Goal: Task Accomplishment & Management: Manage account settings

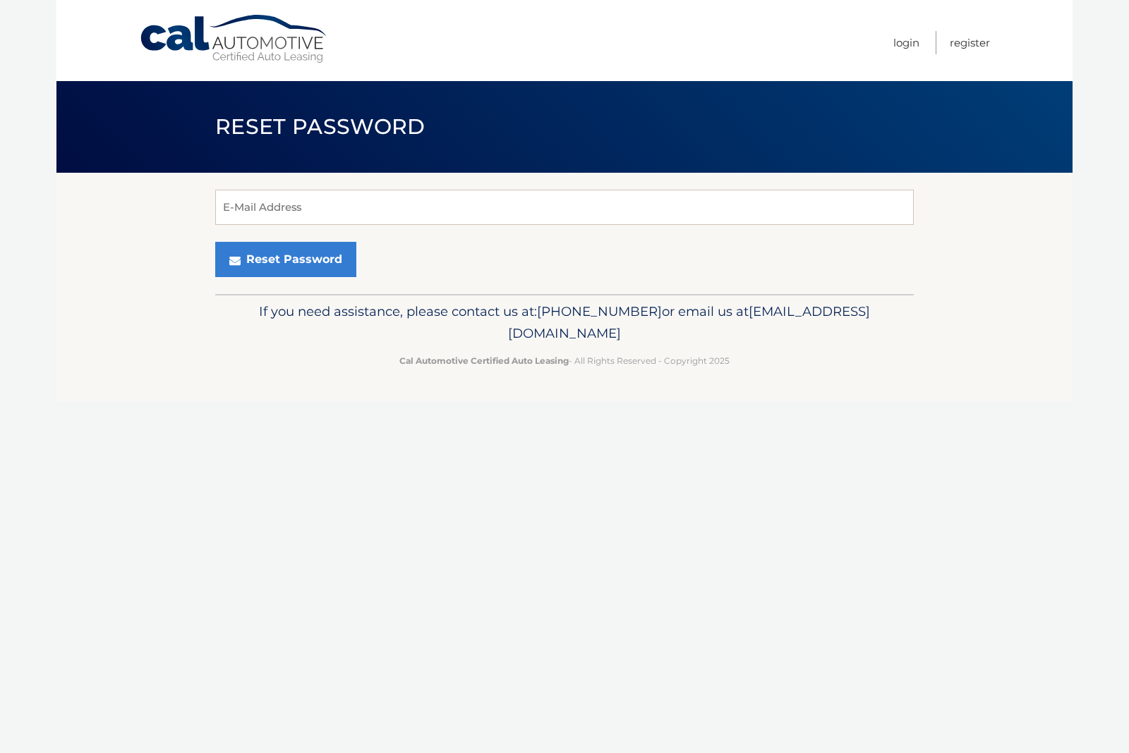
click at [581, 231] on form "E-Mail Address Reset Password" at bounding box center [564, 233] width 698 height 87
click at [586, 211] on input "E-Mail Address" at bounding box center [564, 207] width 698 height 35
type input "[PERSON_NAME][EMAIL_ADDRESS][PERSON_NAME][DOMAIN_NAME]"
click at [284, 260] on button "Reset Password" at bounding box center [285, 259] width 141 height 35
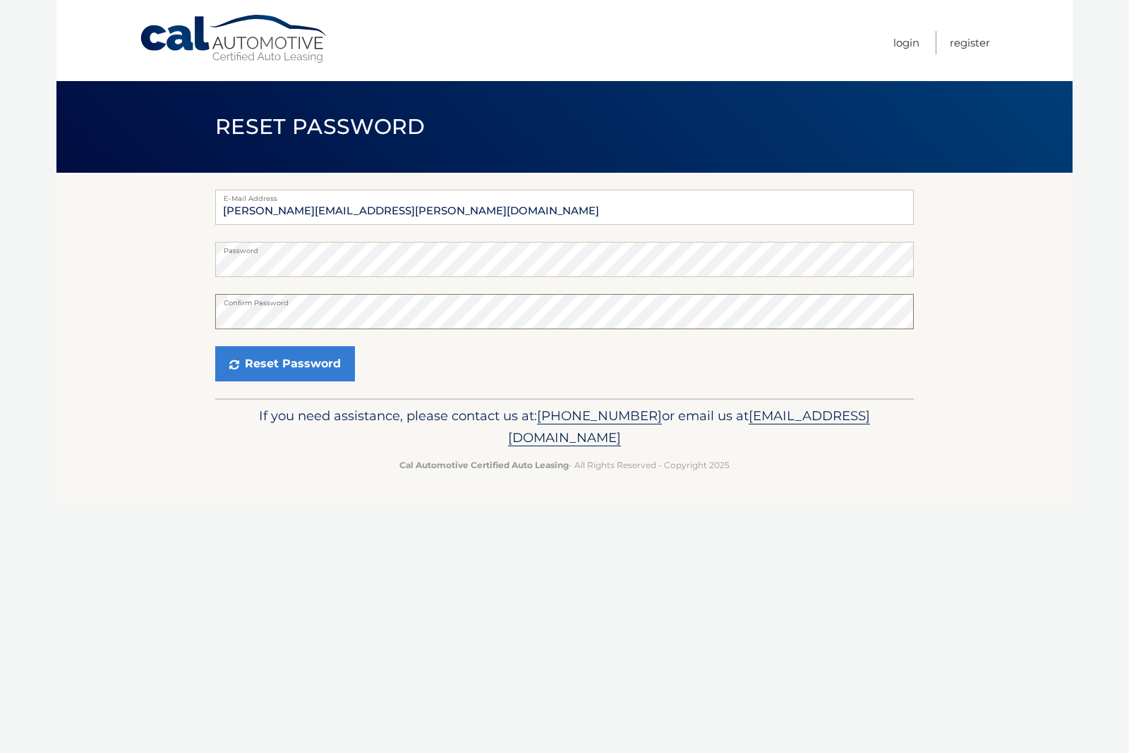
click at [284, 364] on button "Reset Password" at bounding box center [285, 363] width 140 height 35
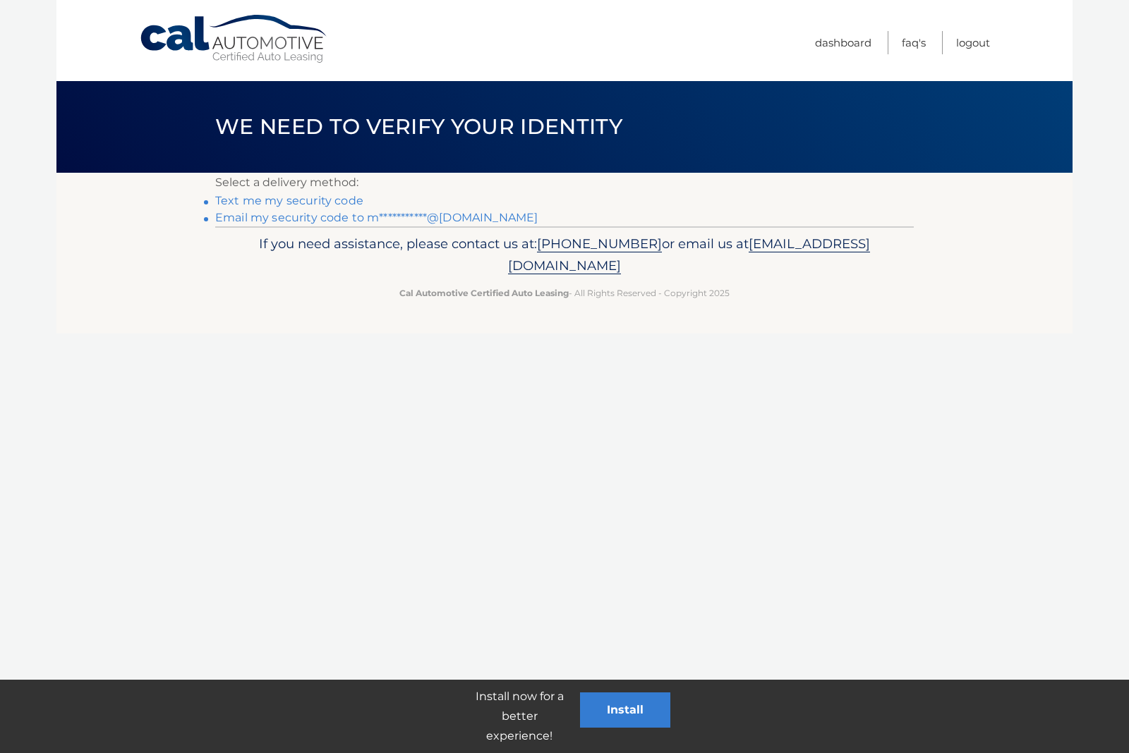
click at [318, 201] on link "Text me my security code" at bounding box center [289, 200] width 148 height 13
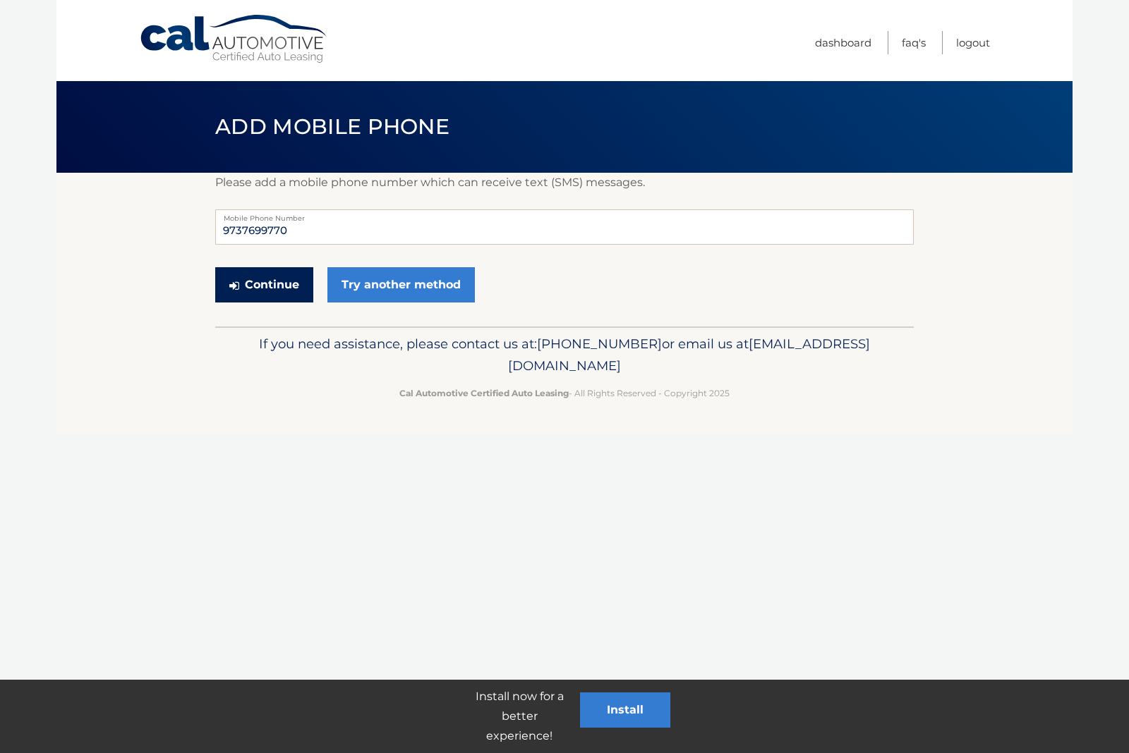
click at [286, 282] on button "Continue" at bounding box center [264, 284] width 98 height 35
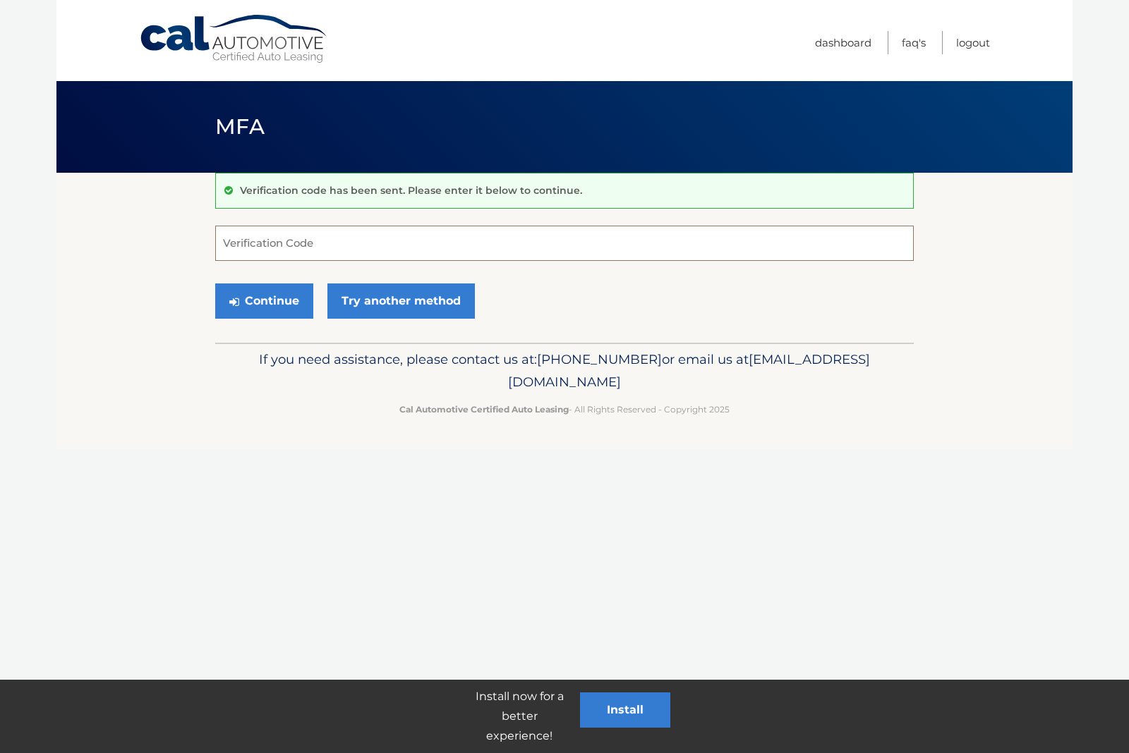
click at [331, 246] on input "Verification Code" at bounding box center [564, 243] width 698 height 35
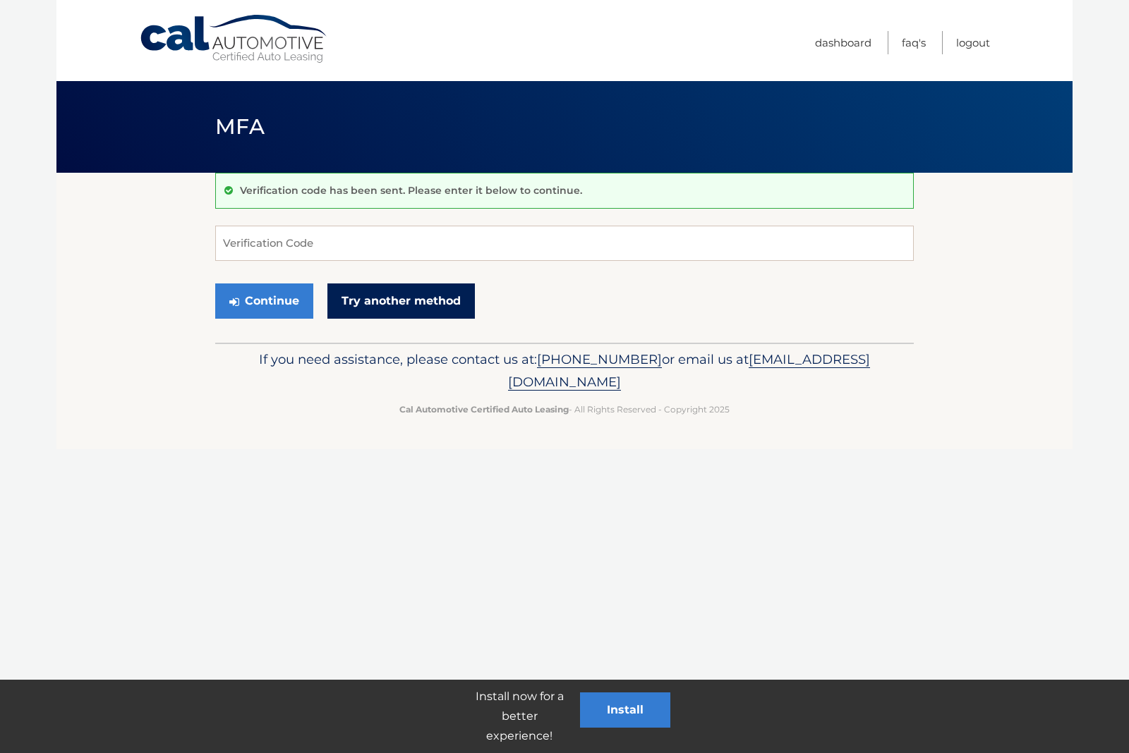
click at [437, 301] on link "Try another method" at bounding box center [400, 301] width 147 height 35
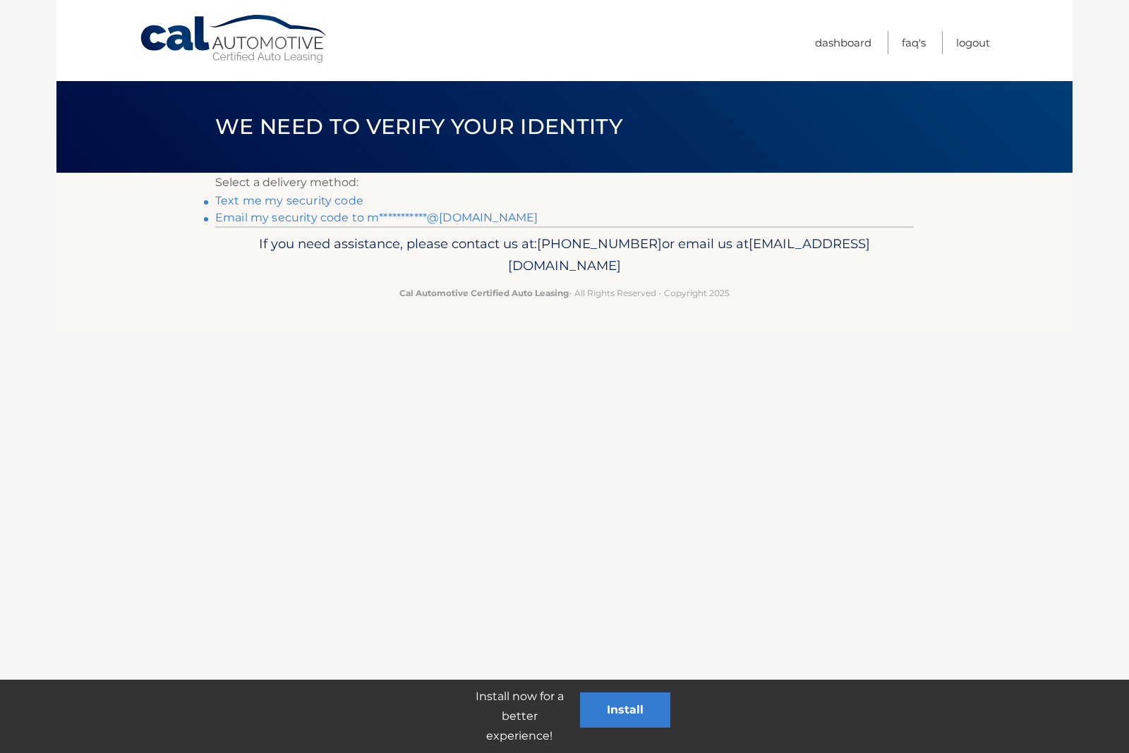
click at [407, 224] on link "**********" at bounding box center [376, 217] width 322 height 13
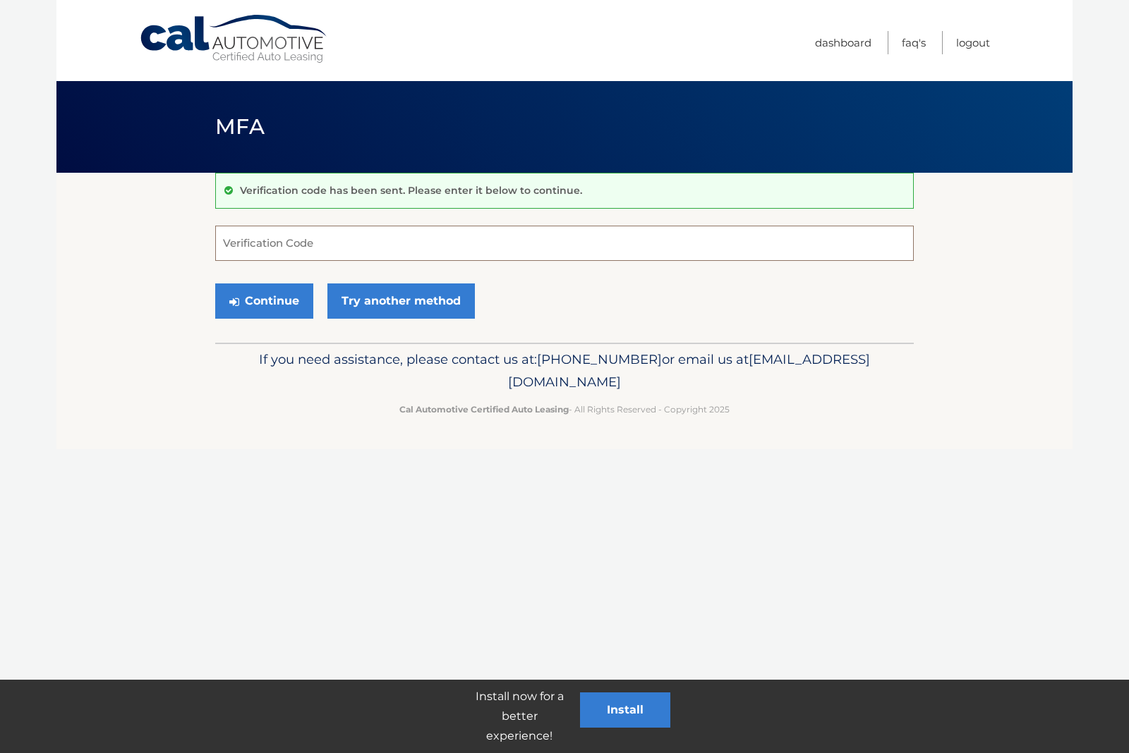
click at [399, 245] on input "Verification Code" at bounding box center [564, 243] width 698 height 35
type input "398970"
click at [267, 304] on button "Continue" at bounding box center [264, 301] width 98 height 35
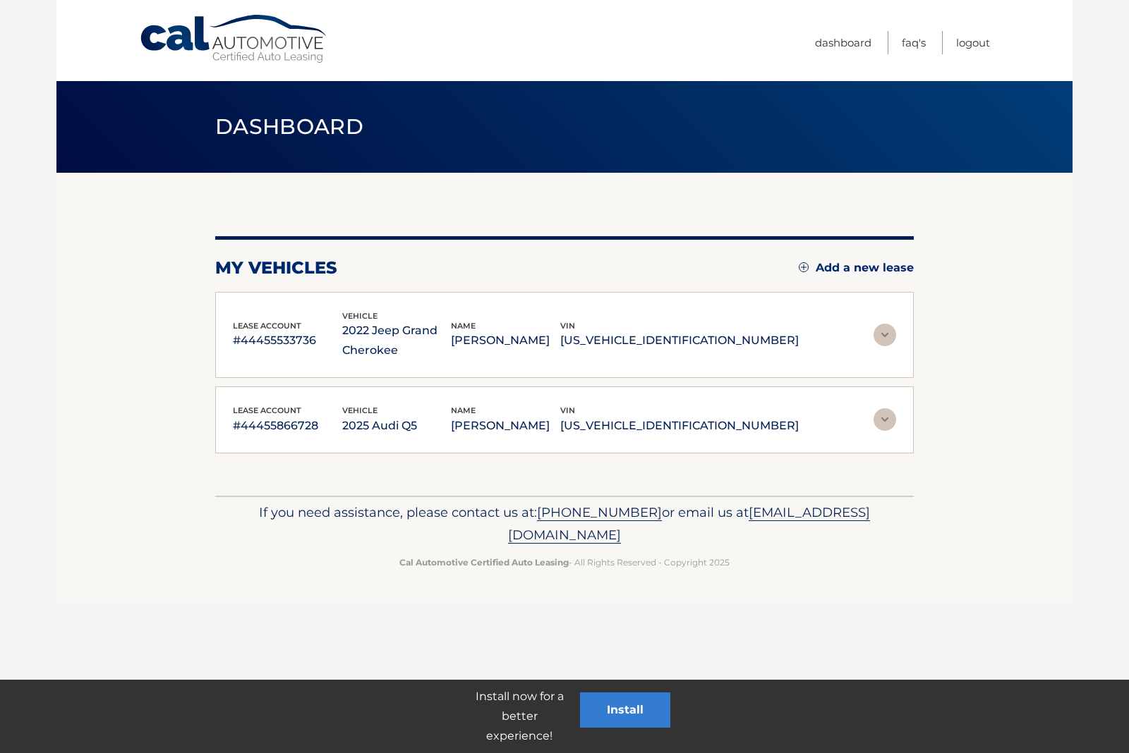
click at [873, 341] on div "lease account #44455533736 vehicle 2022 Jeep Grand Cherokee name [PERSON_NAME] …" at bounding box center [564, 335] width 663 height 51
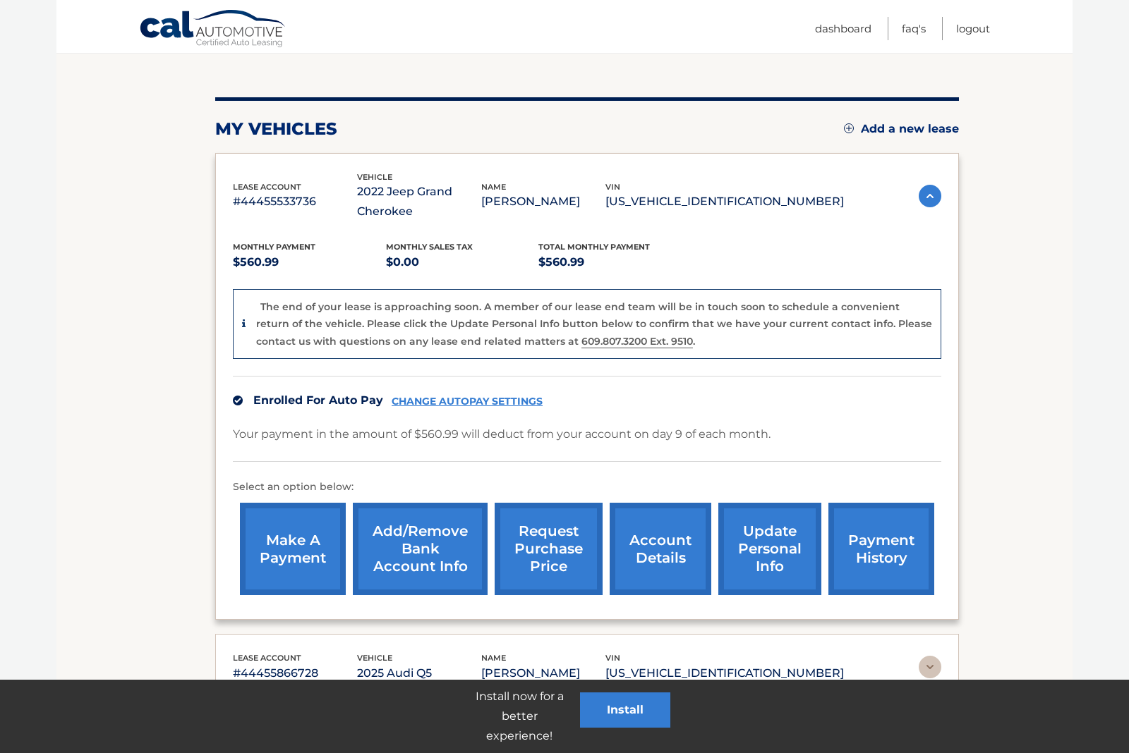
scroll to position [126, 0]
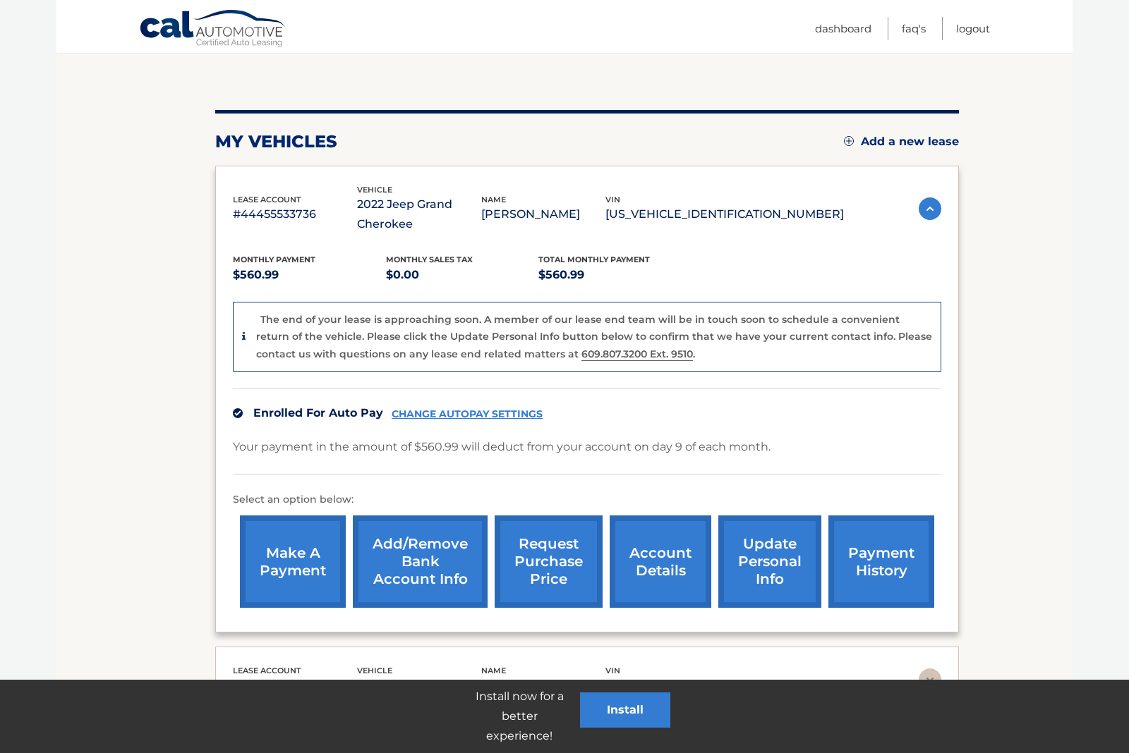
click at [665, 562] on link "account details" at bounding box center [660, 562] width 102 height 92
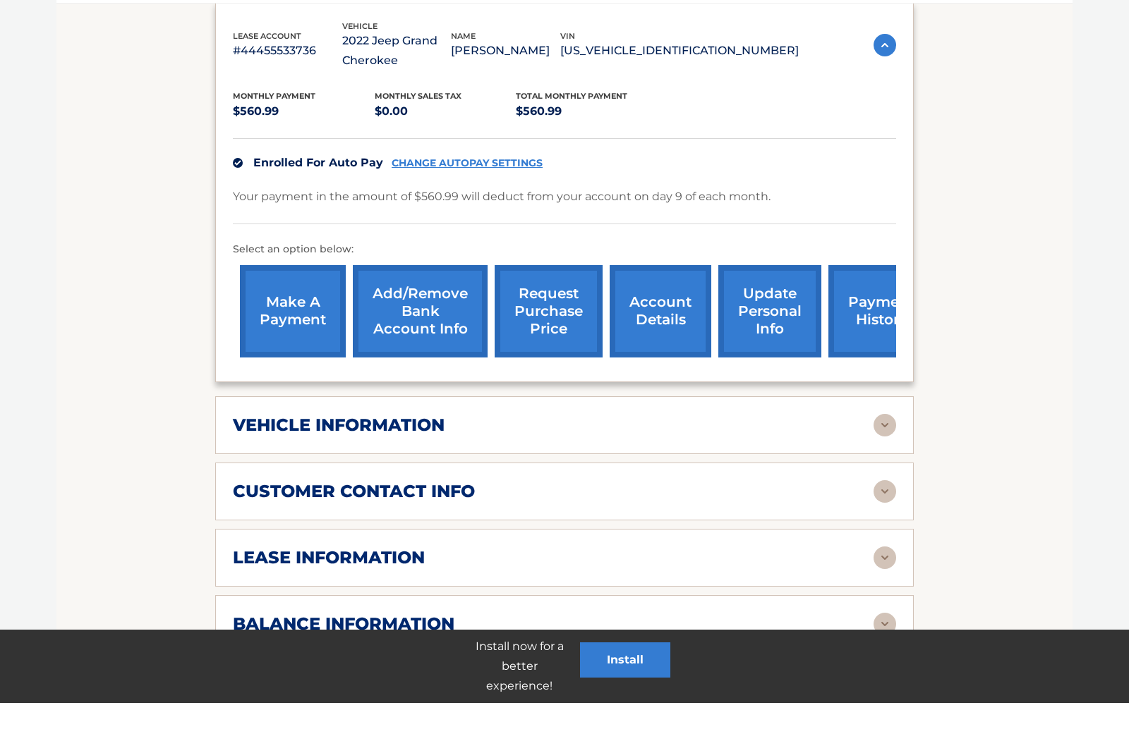
scroll to position [293, 0]
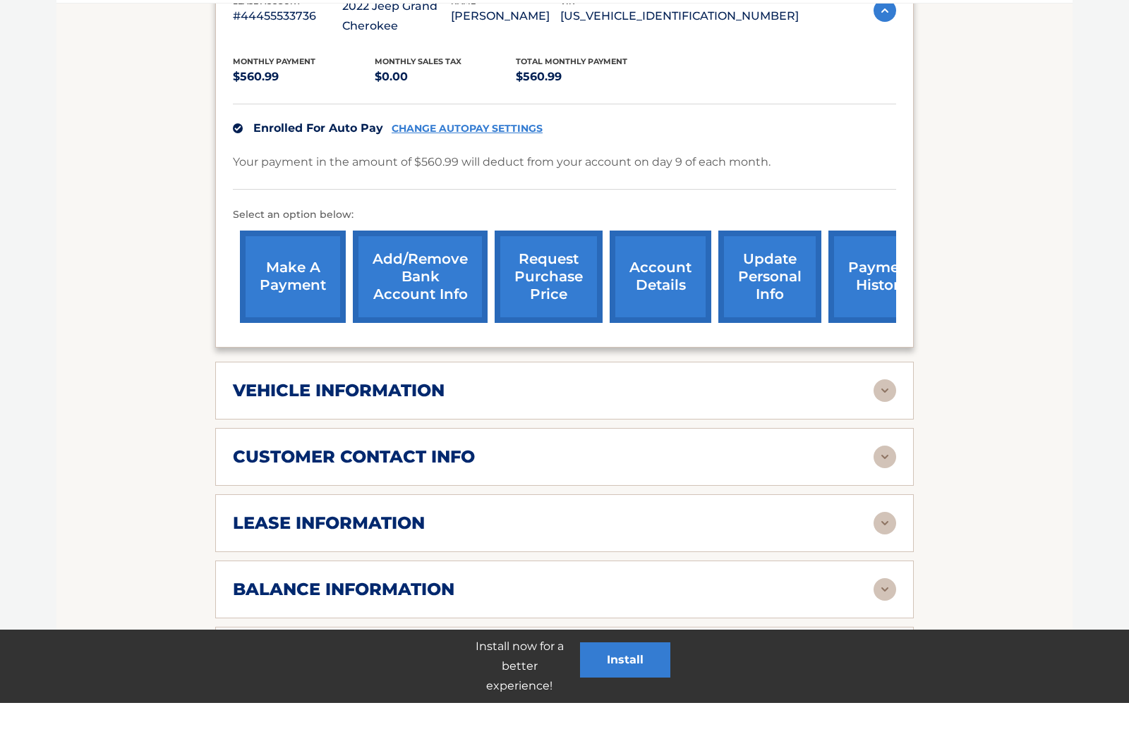
click at [680, 430] on div "vehicle information" at bounding box center [553, 440] width 641 height 21
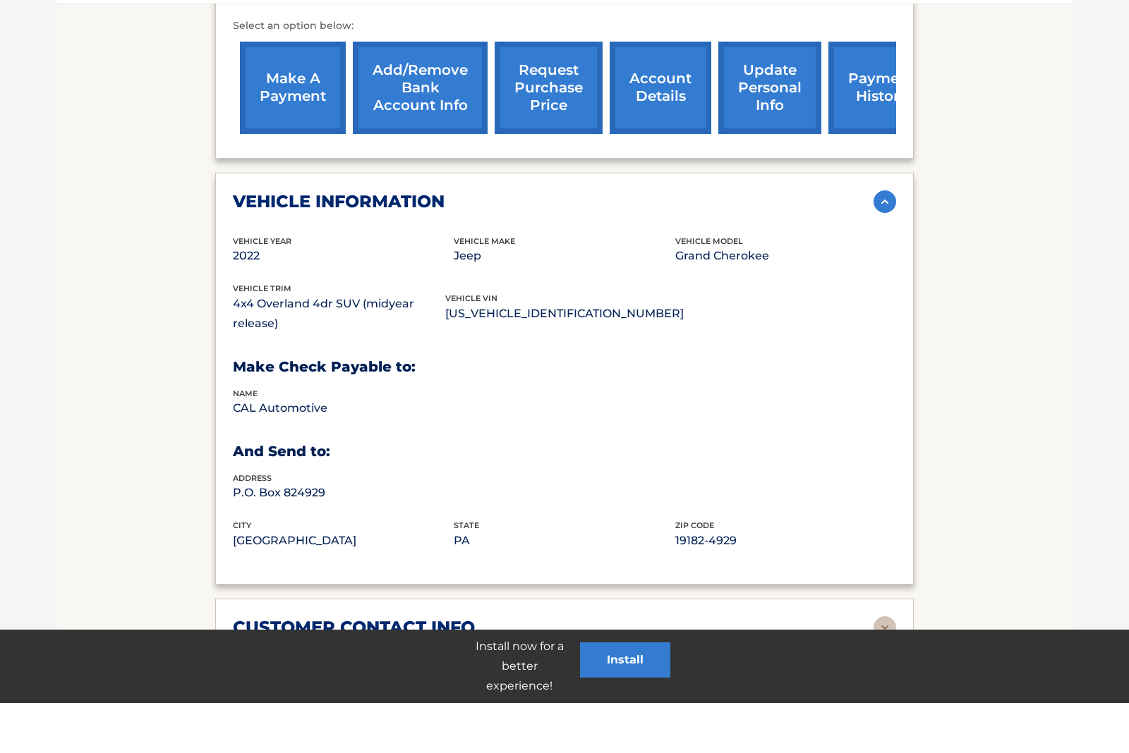
scroll to position [736, 0]
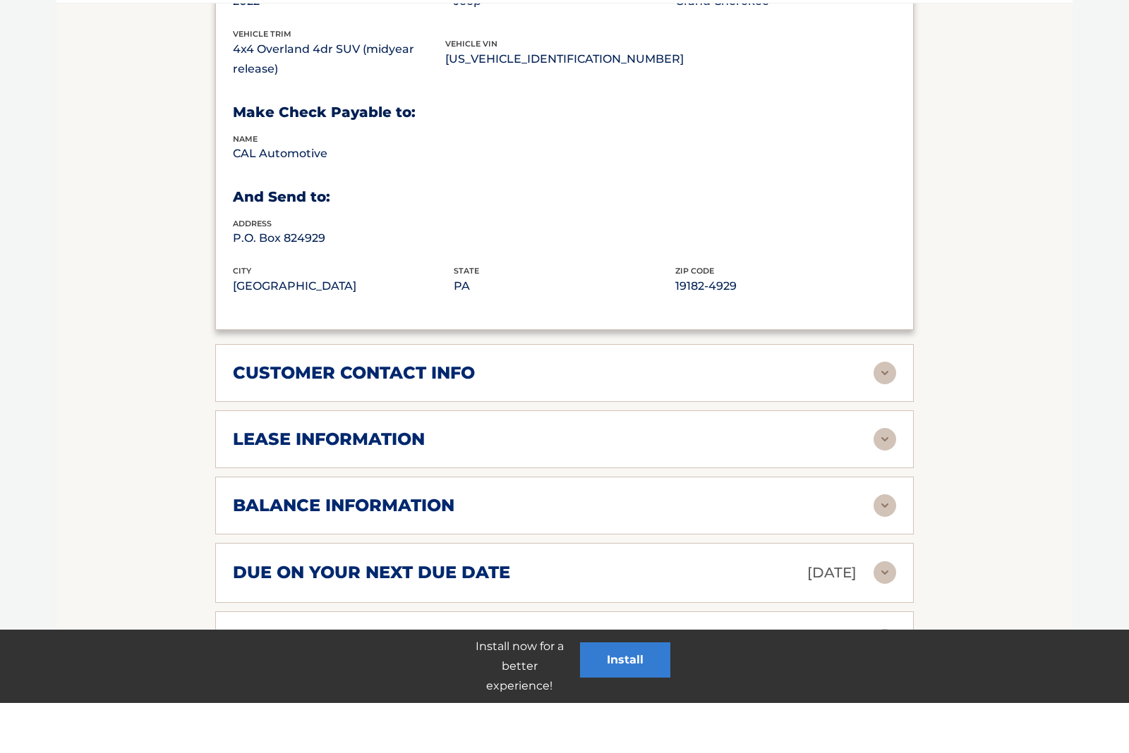
click at [680, 394] on div "customer contact info full name [PERSON_NAME] street address [STREET_ADDRESS] c…" at bounding box center [564, 423] width 698 height 58
click at [666, 479] on div "lease information" at bounding box center [553, 489] width 641 height 21
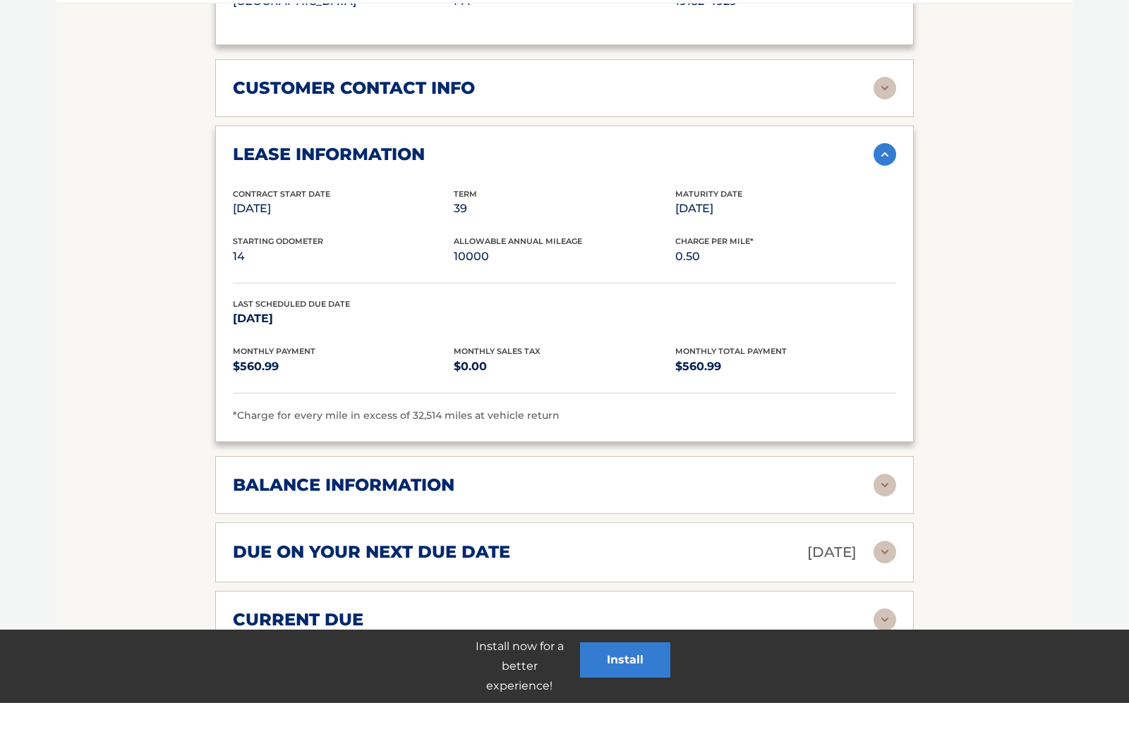
scroll to position [1023, 0]
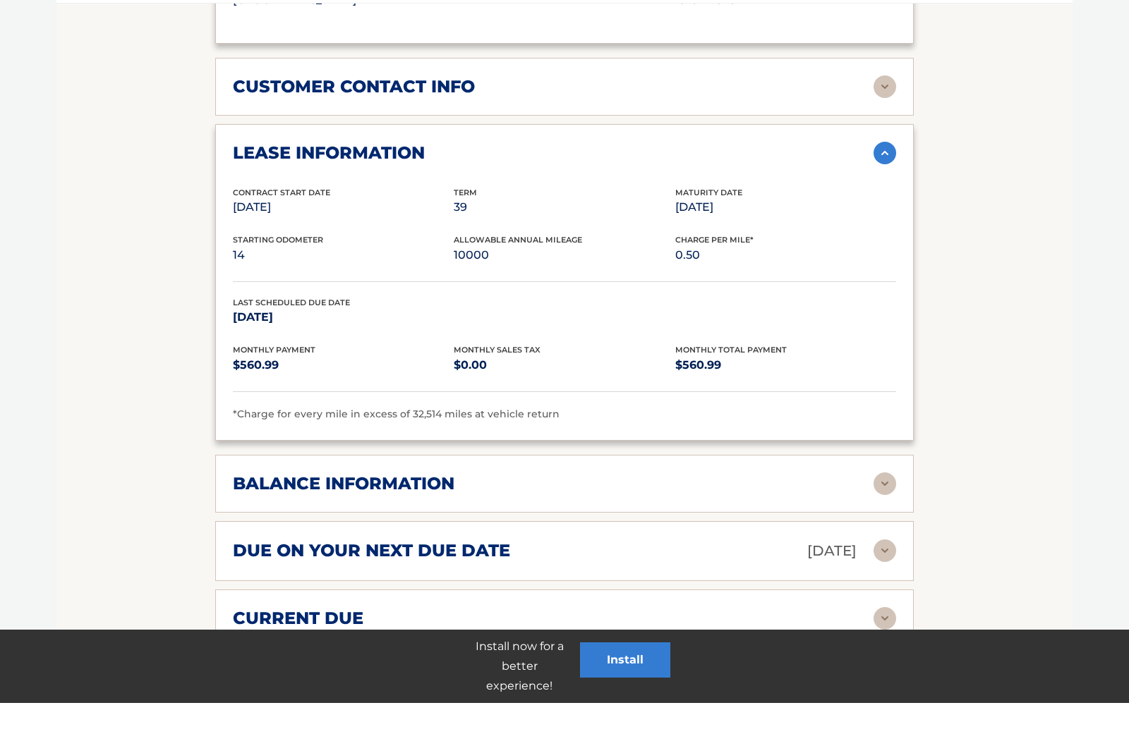
click at [686, 523] on div "balance information" at bounding box center [553, 533] width 641 height 21
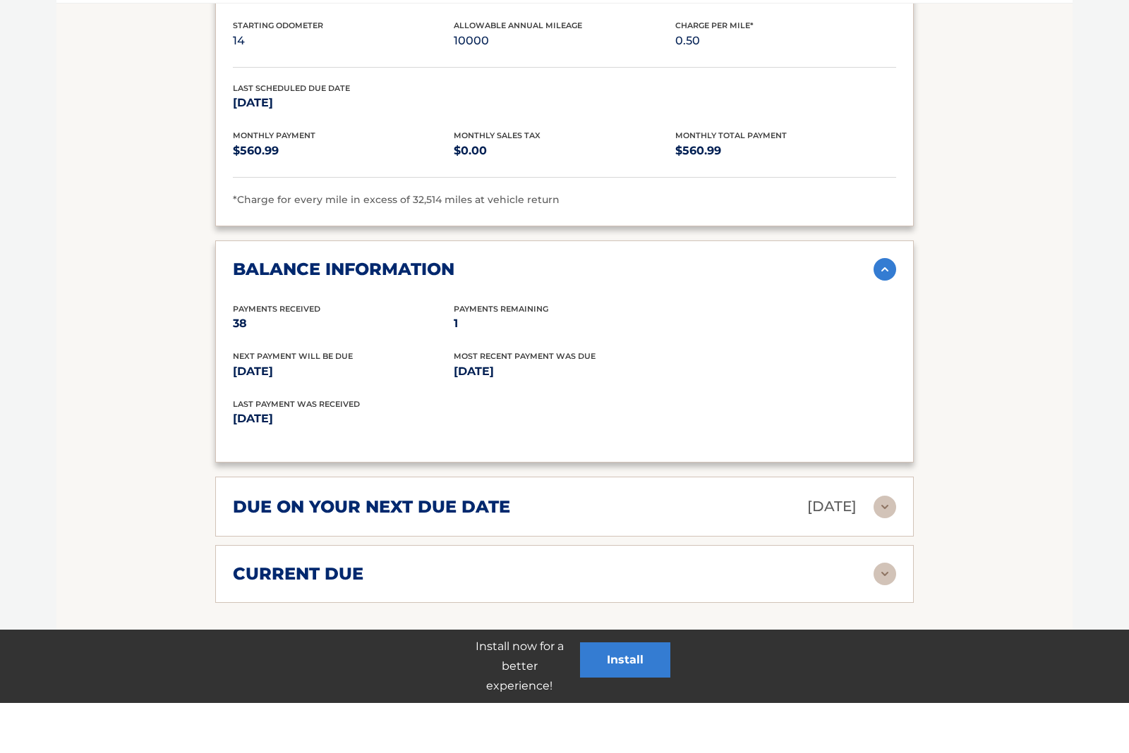
scroll to position [1248, 0]
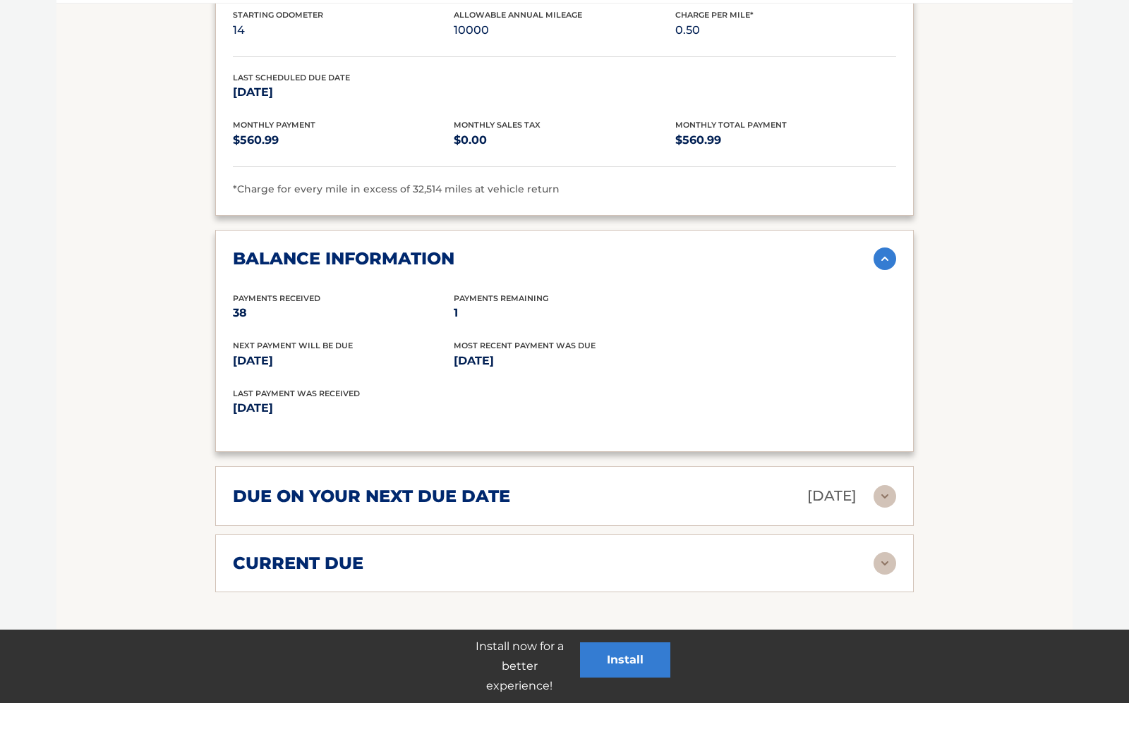
click at [681, 516] on div "due on your next due date [DATE] Late Charges $0.00 Miscellaneous Charges $0.00…" at bounding box center [564, 546] width 698 height 60
click at [899, 516] on div "due on your next due date [DATE] Late Charges $0.00 Miscellaneous Charges $0.00…" at bounding box center [564, 546] width 698 height 60
click at [892, 535] on img at bounding box center [884, 546] width 23 height 23
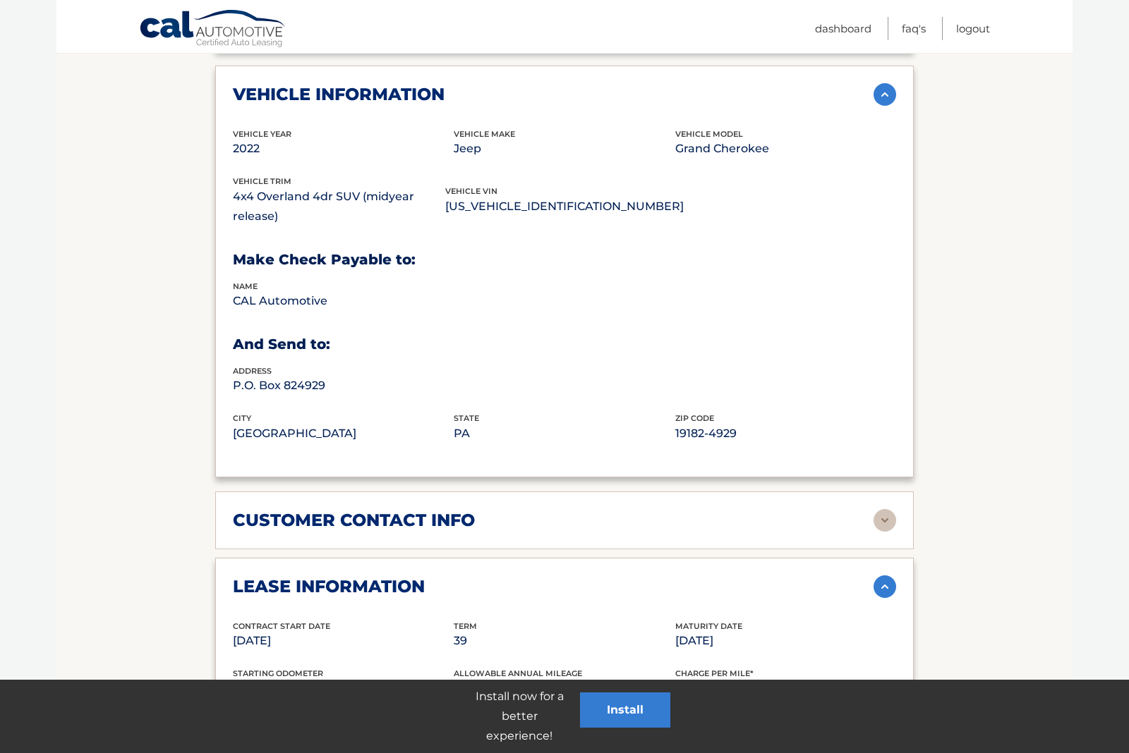
scroll to position [301, 0]
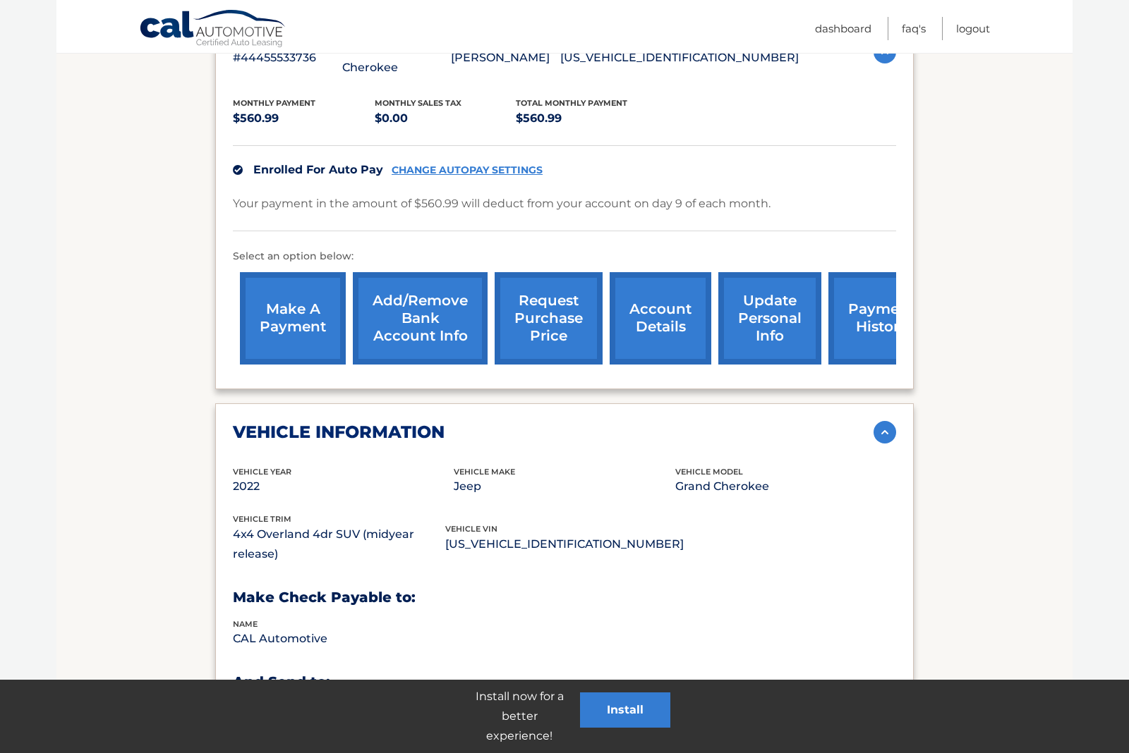
click at [558, 329] on link "request purchase price" at bounding box center [549, 318] width 108 height 92
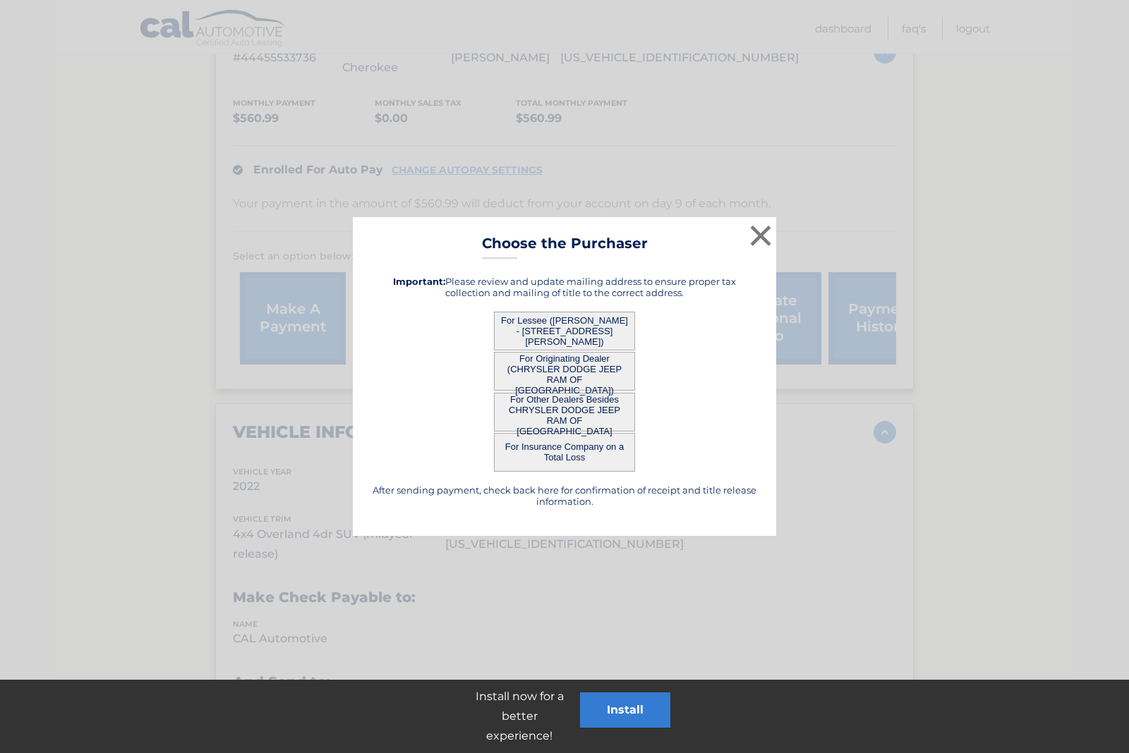
click at [611, 324] on button "For Lessee ([PERSON_NAME] - [STREET_ADDRESS][PERSON_NAME])" at bounding box center [564, 331] width 141 height 39
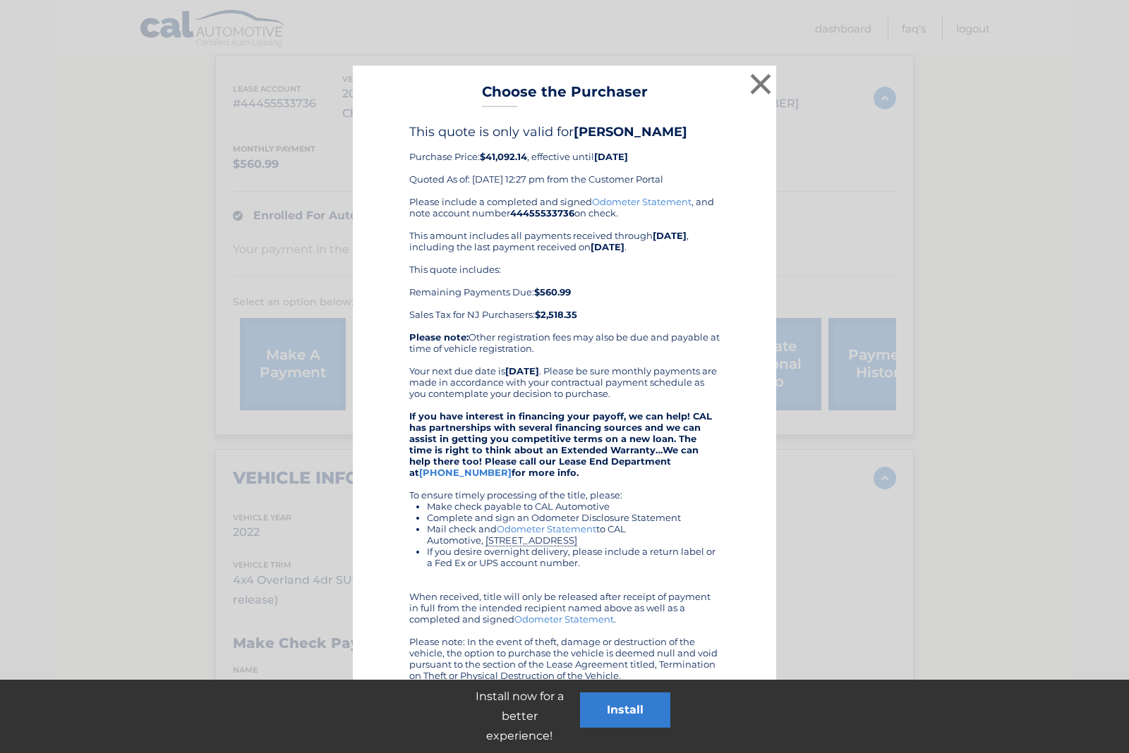
scroll to position [255, 0]
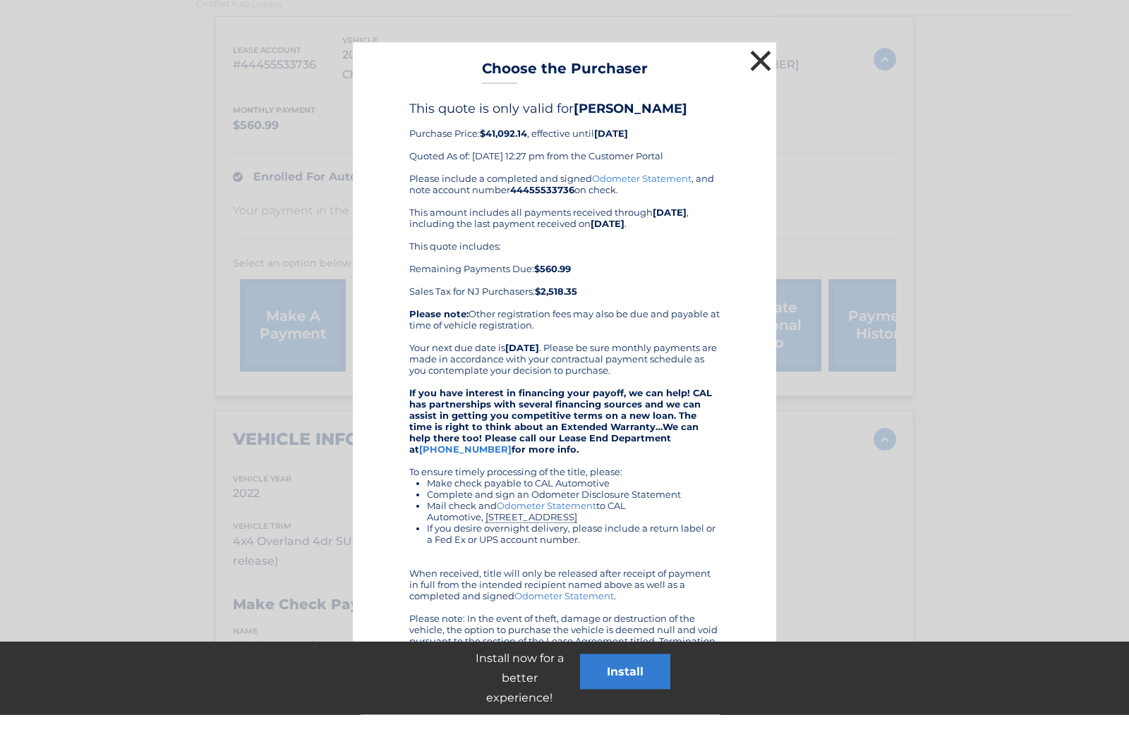
click at [760, 85] on button "×" at bounding box center [760, 99] width 28 height 28
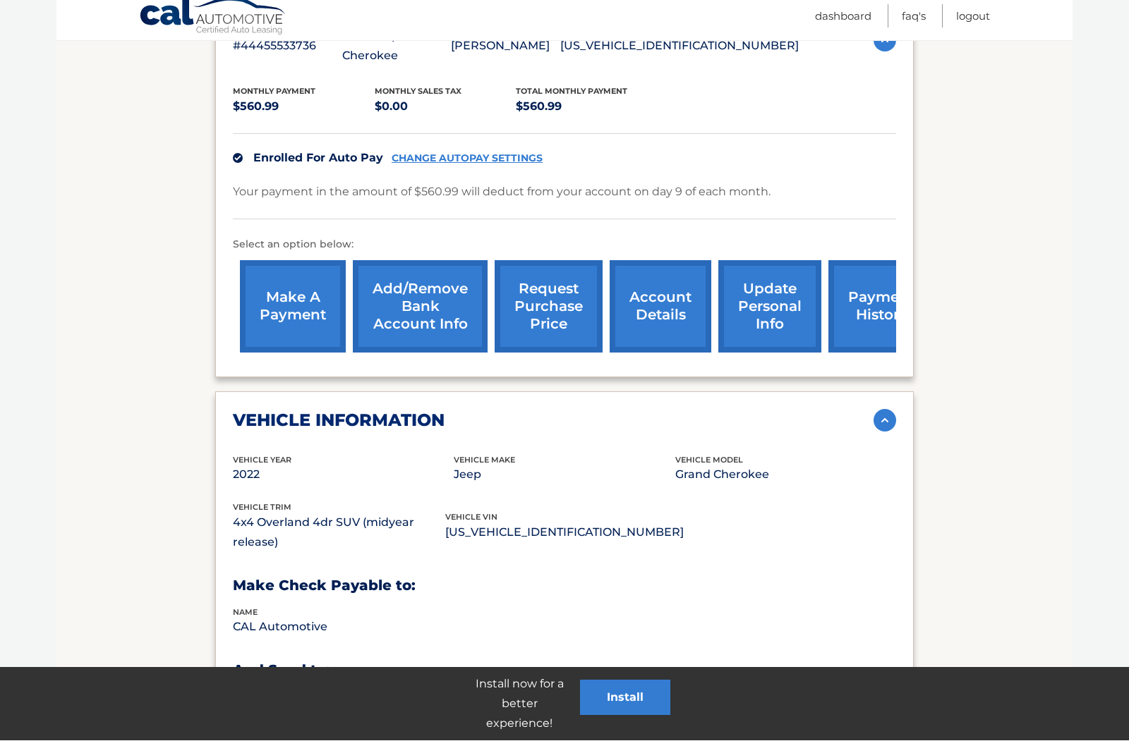
scroll to position [275, 0]
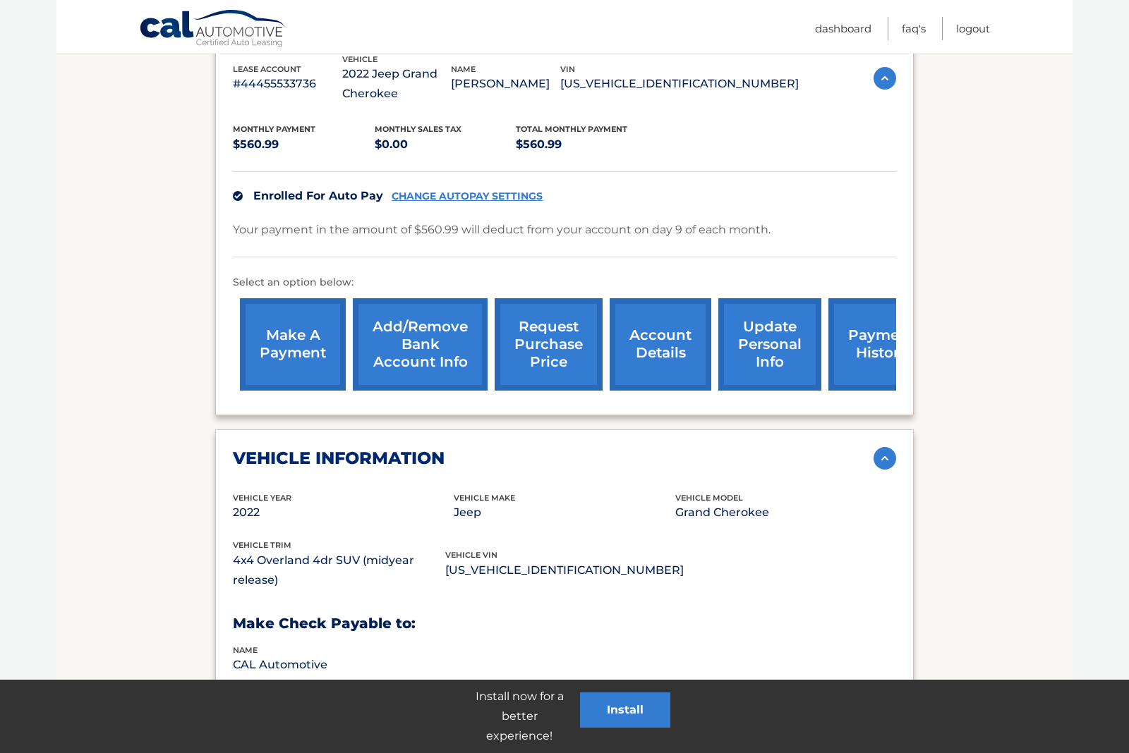
click at [701, 82] on p "[US_VEHICLE_IDENTIFICATION_NUMBER]" at bounding box center [679, 84] width 238 height 20
copy p "[US_VEHICLE_IDENTIFICATION_NUMBER]"
